Goal: Task Accomplishment & Management: Use online tool/utility

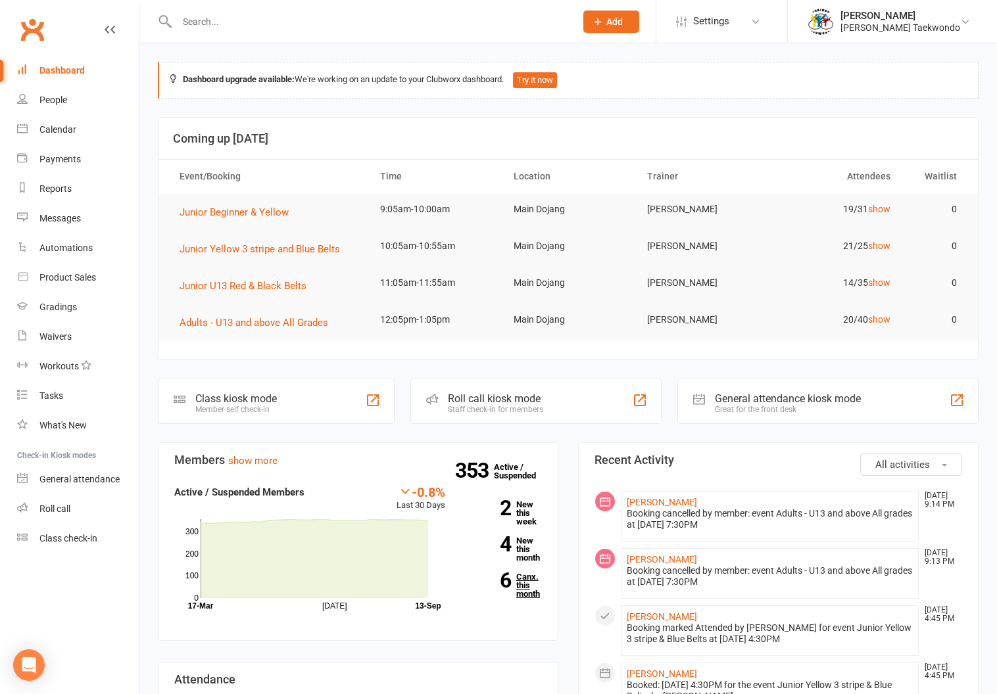
click at [523, 588] on link "6 Canx. this month" at bounding box center [503, 586] width 77 height 26
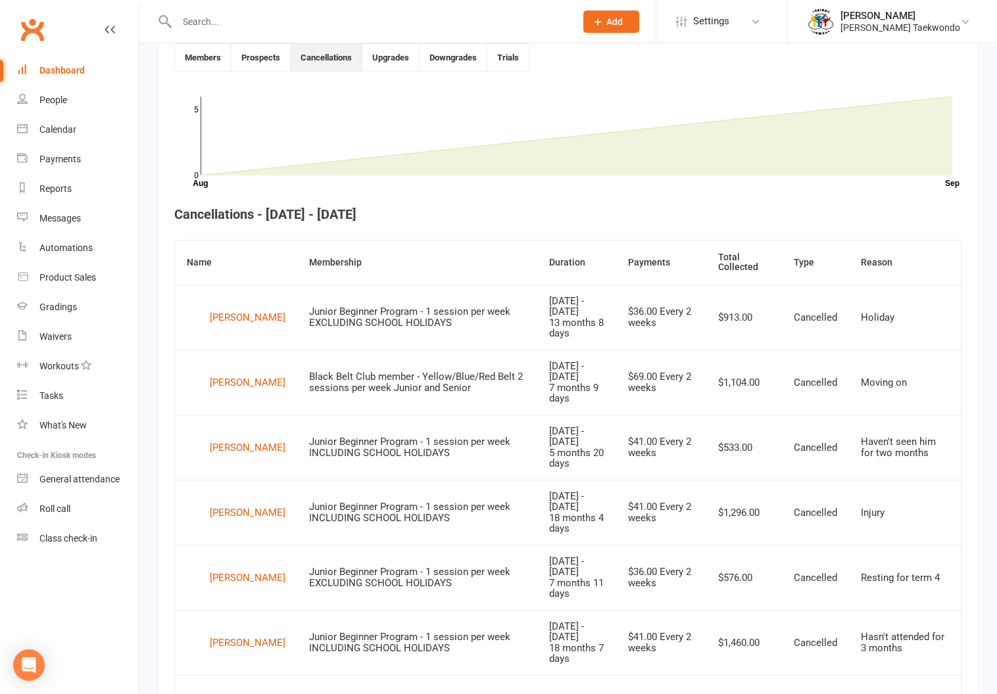
scroll to position [364, 0]
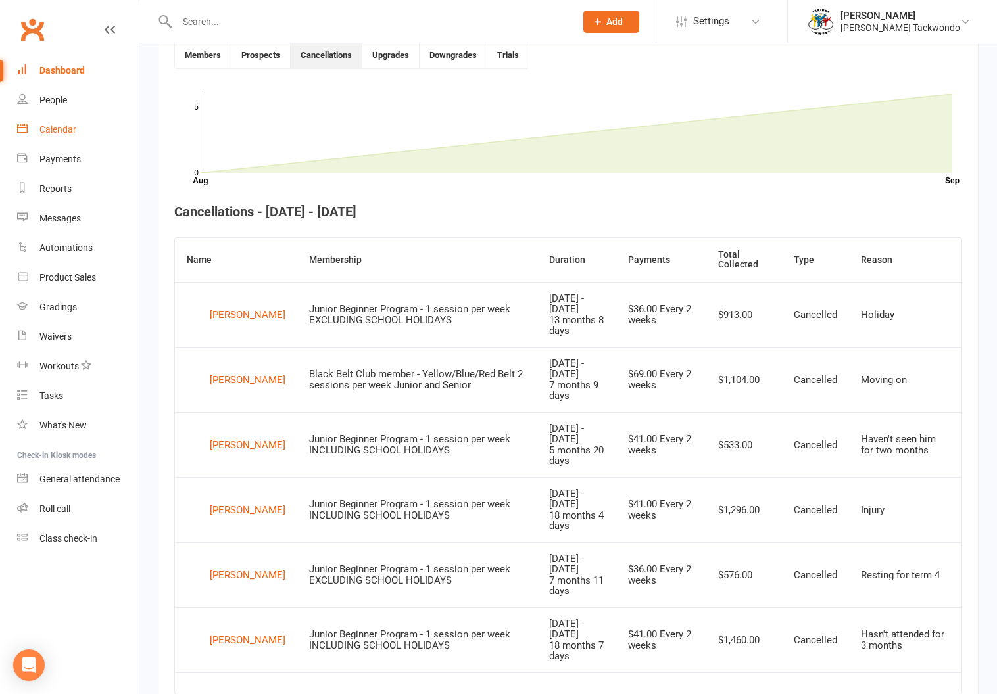
click at [47, 125] on div "Calendar" at bounding box center [57, 129] width 37 height 11
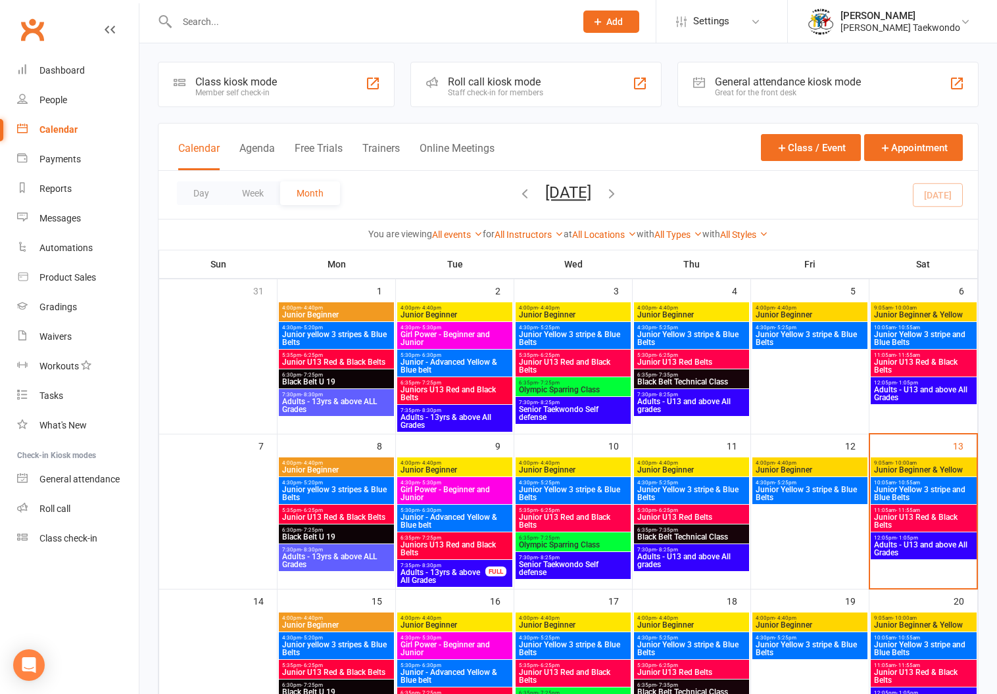
click at [911, 461] on span "- 10:00am" at bounding box center [904, 463] width 24 height 6
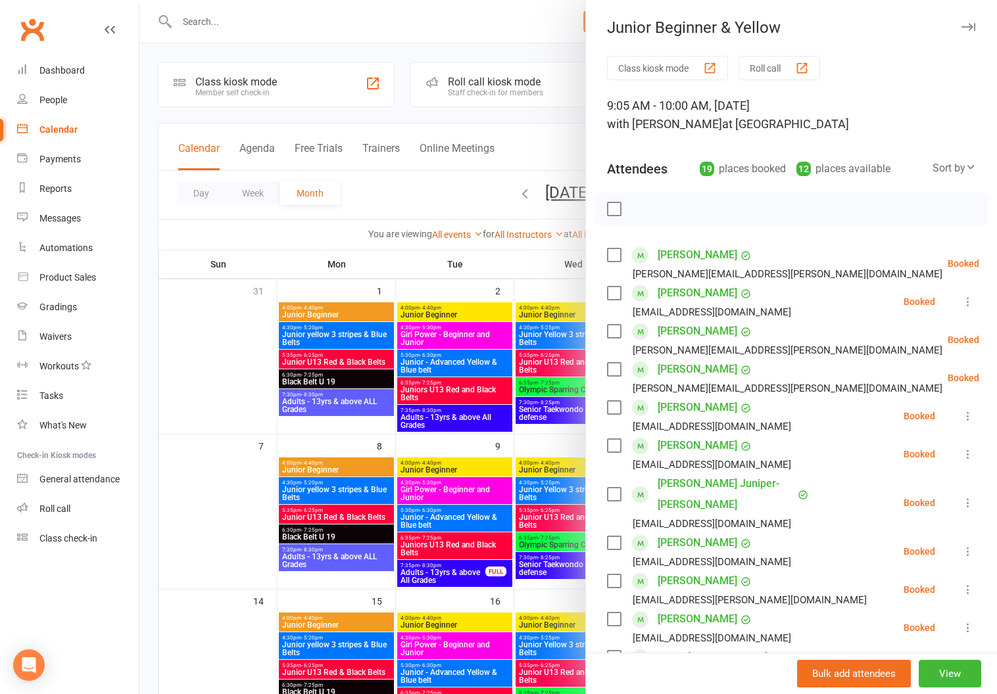
click at [761, 60] on button "Roll call" at bounding box center [779, 68] width 82 height 24
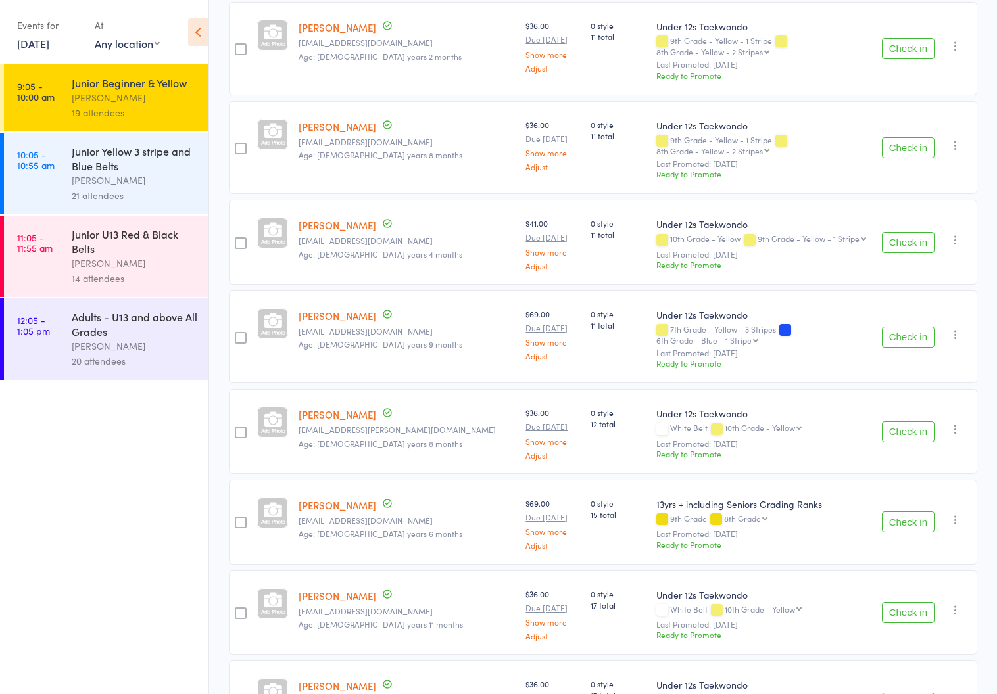
scroll to position [1290, 0]
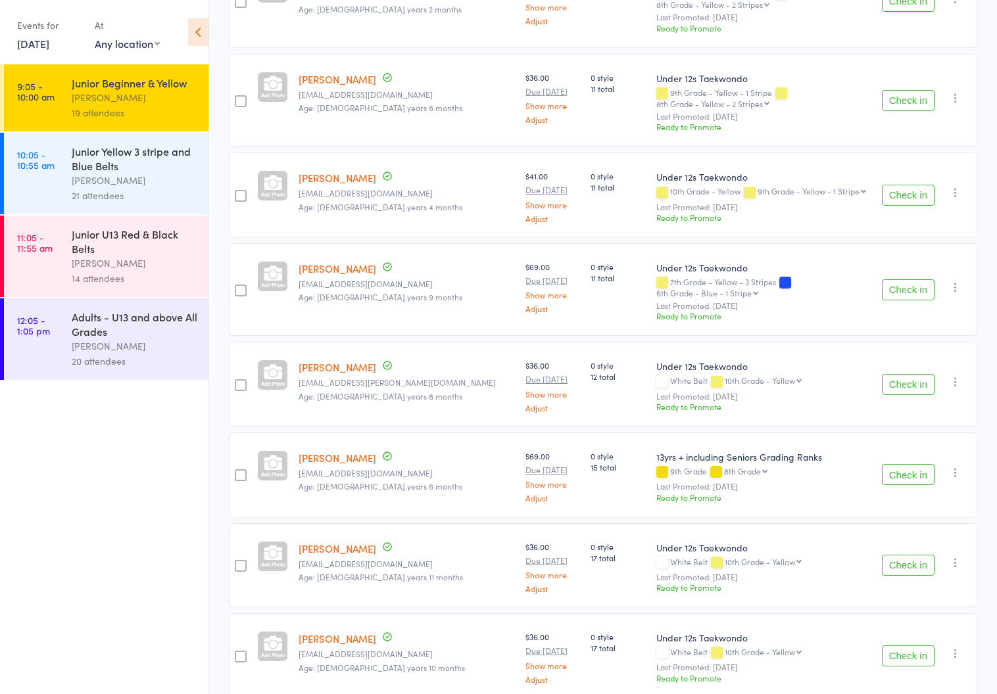
click at [114, 159] on div "Junior Yellow 3 stripe and Blue Belts" at bounding box center [135, 158] width 126 height 29
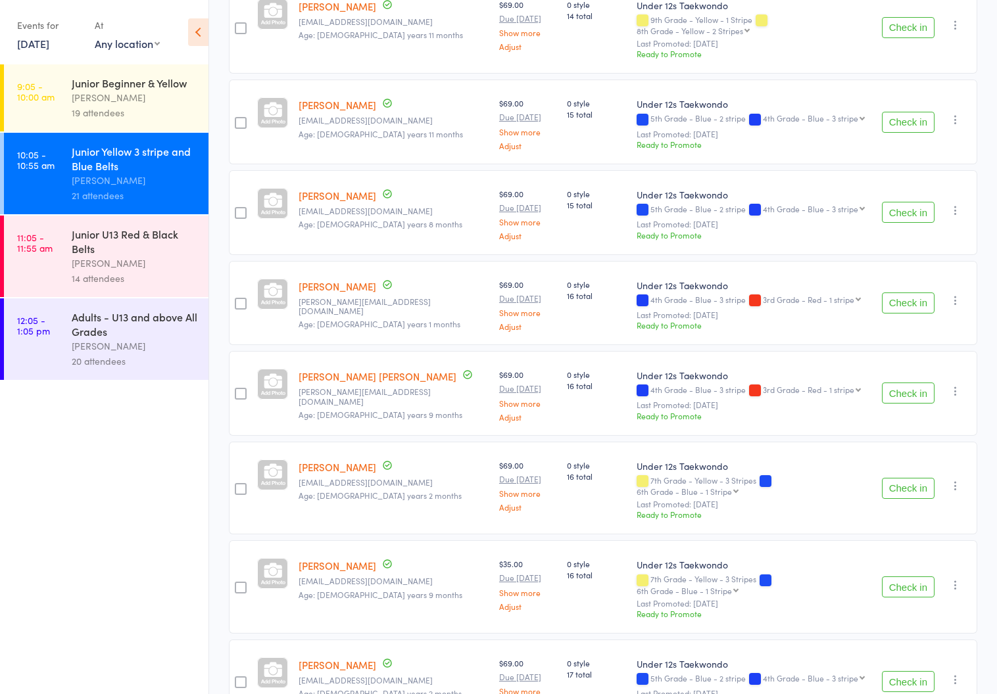
scroll to position [804, 0]
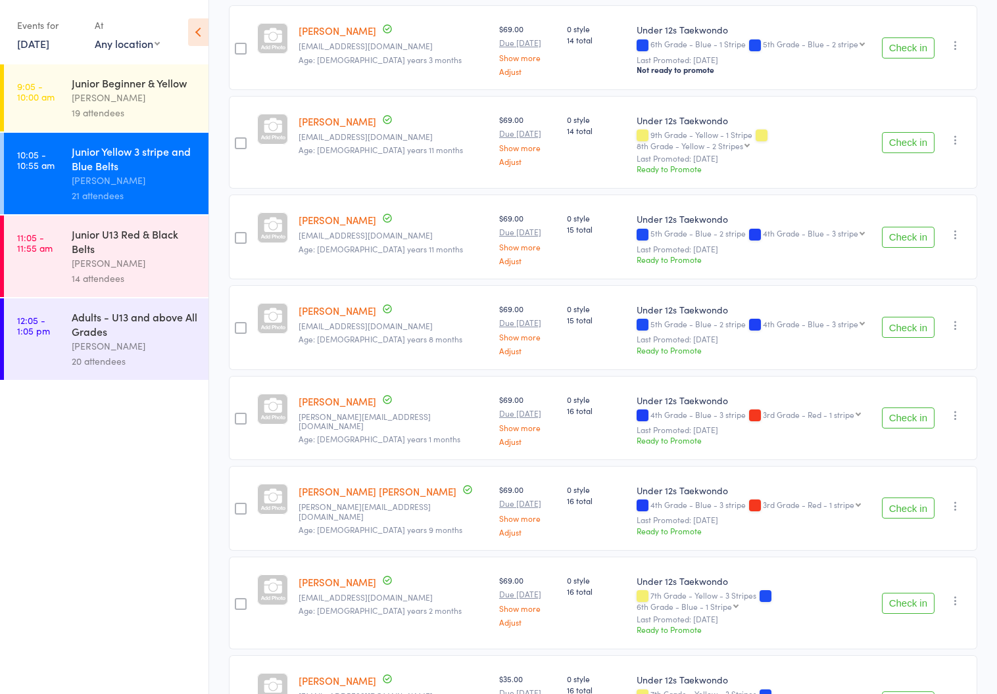
click at [116, 261] on div "[PERSON_NAME]" at bounding box center [135, 263] width 126 height 15
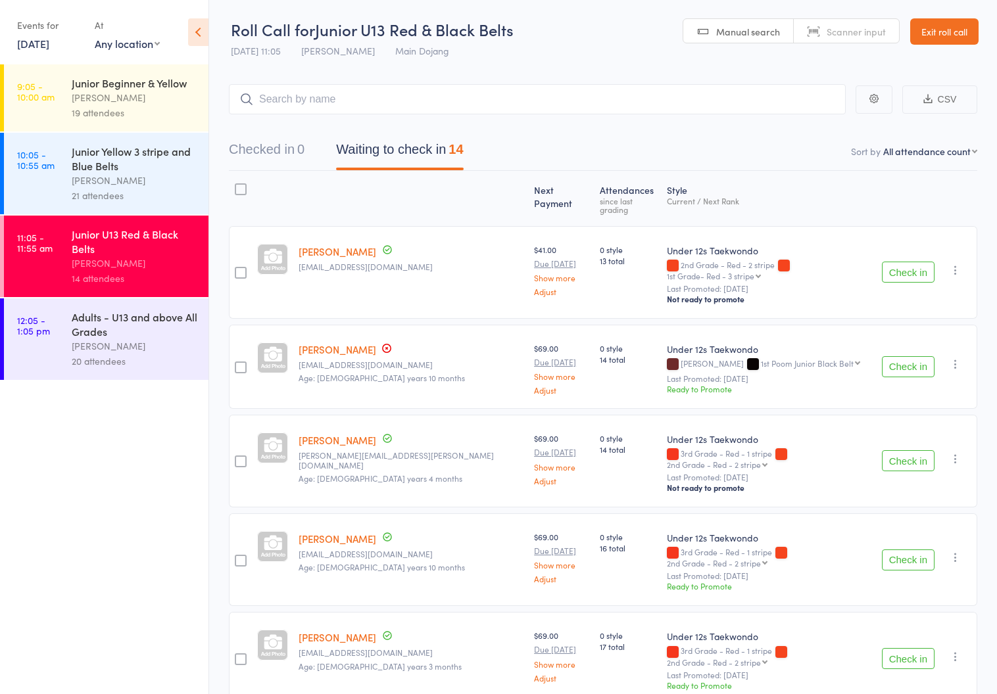
click at [101, 176] on div "[PERSON_NAME]" at bounding box center [135, 180] width 126 height 15
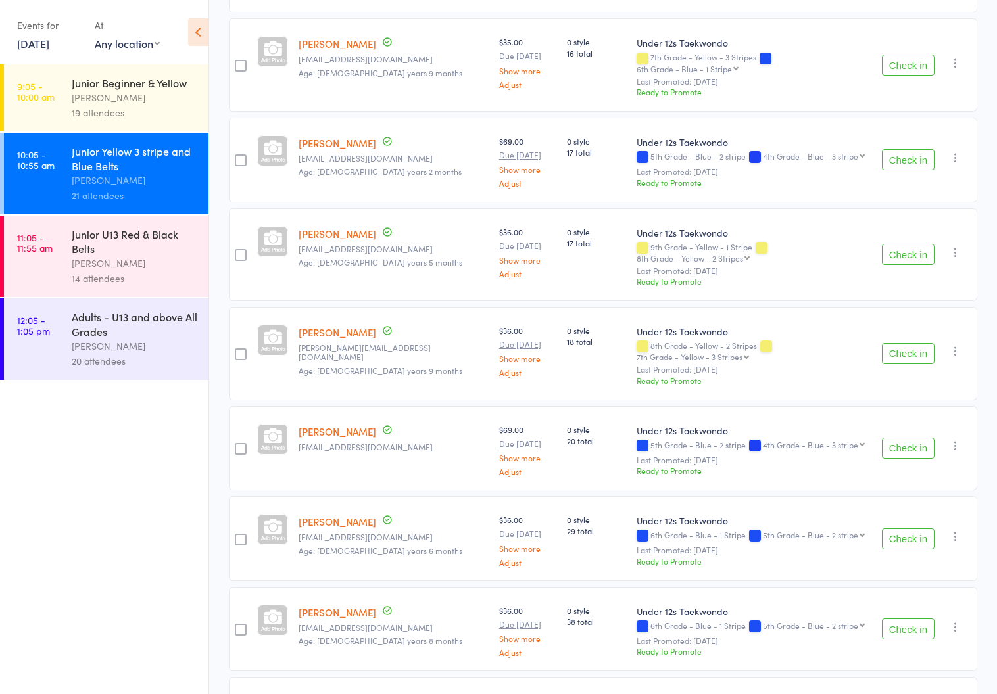
scroll to position [1470, 0]
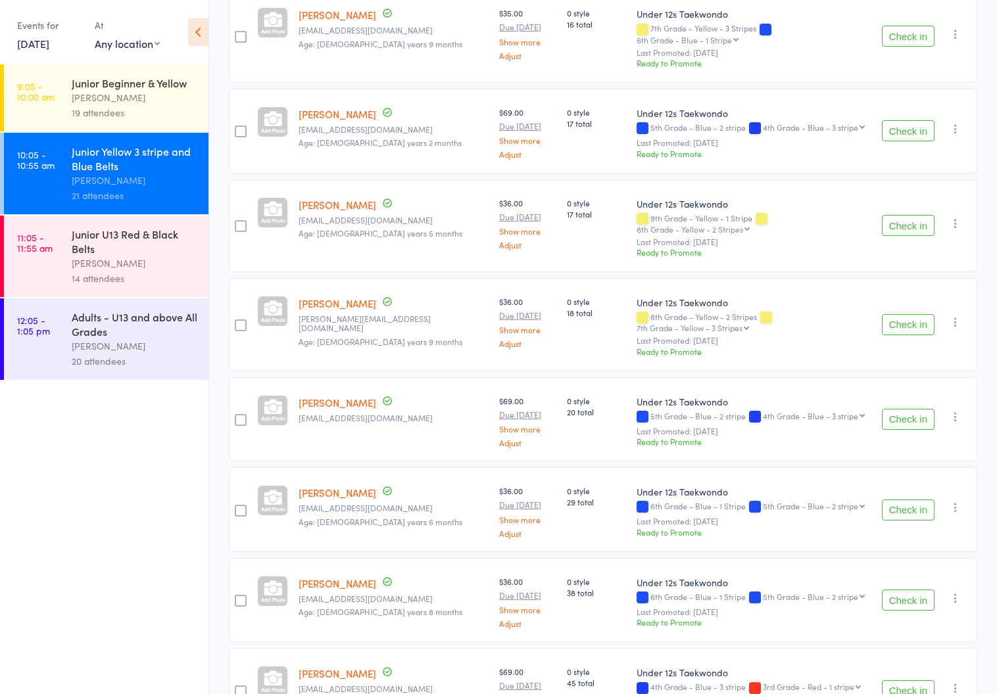
click at [114, 261] on div "[PERSON_NAME]" at bounding box center [135, 263] width 126 height 15
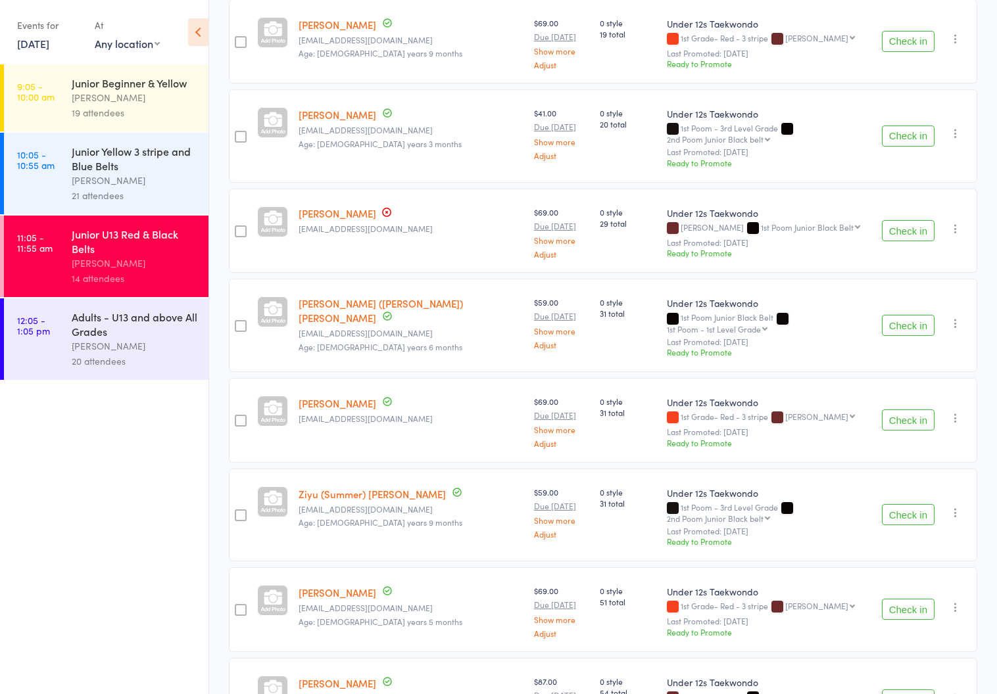
scroll to position [839, 0]
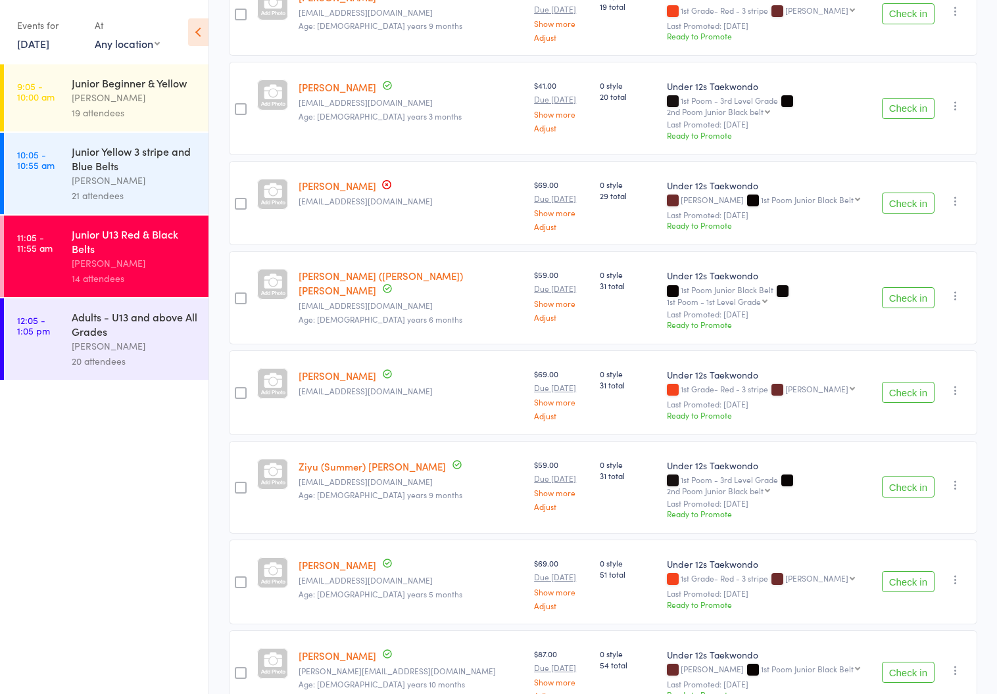
click at [99, 337] on div "Adults - U13 and above All Grades" at bounding box center [135, 324] width 126 height 29
